Goal: Task Accomplishment & Management: Use online tool/utility

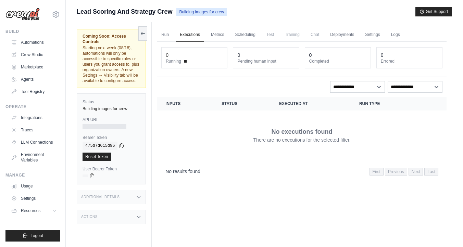
click at [116, 51] on span "Starting next week (08/18), automations will only be accessible to specific rol…" at bounding box center [111, 65] width 57 height 38
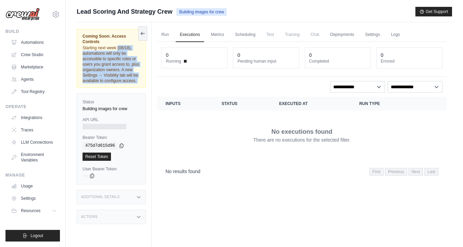
click at [116, 51] on span "Starting next week (08/18), automations will only be accessible to specific rol…" at bounding box center [111, 65] width 57 height 38
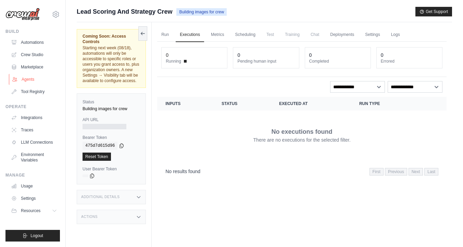
click at [29, 79] on link "Agents" at bounding box center [35, 79] width 52 height 11
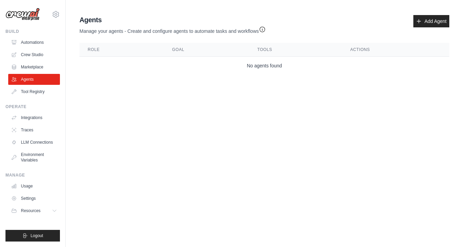
click at [429, 28] on div "Agents Manage your agents - Create and configure agents to automate tasks and w…" at bounding box center [264, 25] width 370 height 20
click at [429, 25] on link "Add Agent" at bounding box center [432, 21] width 36 height 12
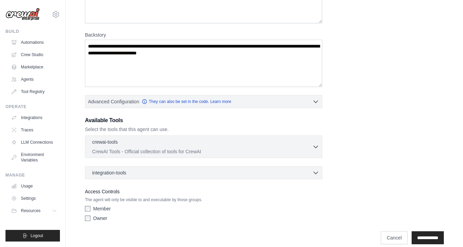
scroll to position [89, 0]
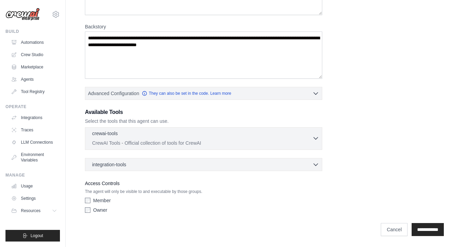
click at [244, 141] on p "CrewAI Tools - Official collection of tools for CrewAI" at bounding box center [202, 143] width 220 height 7
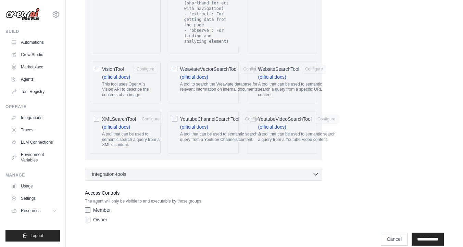
scroll to position [1469, 0]
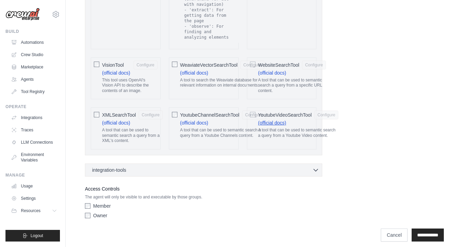
click at [271, 120] on link "(official docs)" at bounding box center [272, 122] width 28 height 5
